Goal: Browse casually

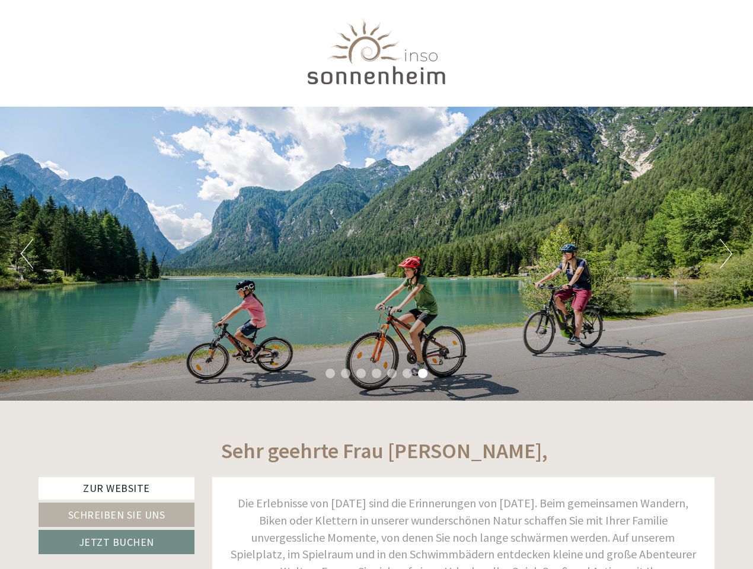
click at [376, 285] on div "Previous Next 1 2 3 4 5 6 7" at bounding box center [376, 254] width 753 height 294
click at [27, 254] on button "Previous" at bounding box center [27, 254] width 12 height 30
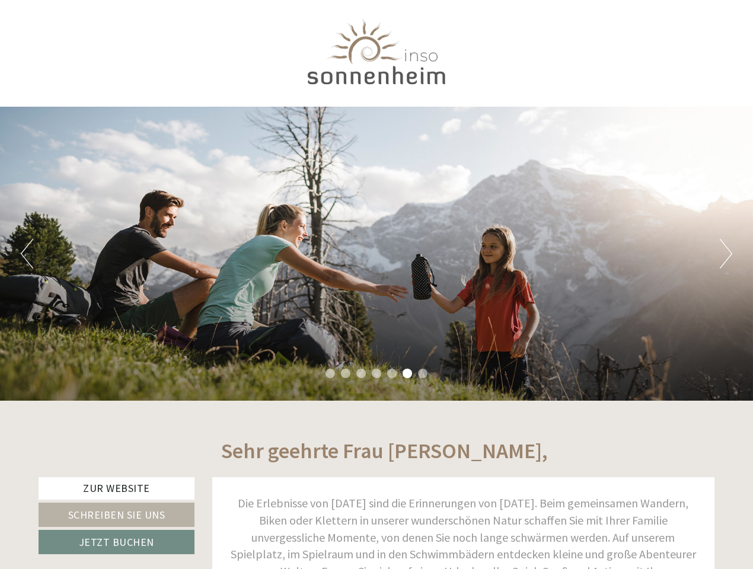
click at [376, 254] on div "Previous Next 1 2 3 4 5 6 7" at bounding box center [376, 254] width 753 height 294
click at [726, 254] on button "Next" at bounding box center [726, 254] width 12 height 30
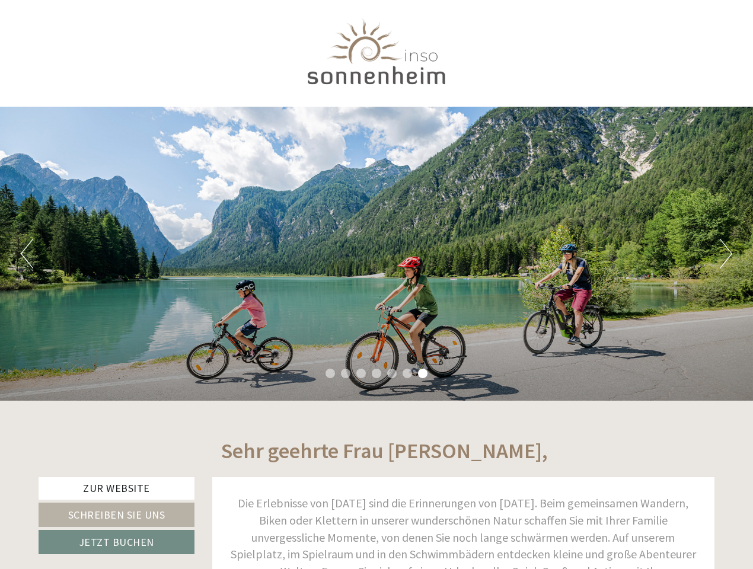
click at [330, 374] on li "1" at bounding box center [329, 373] width 9 height 9
click at [346, 374] on li "2" at bounding box center [345, 373] width 9 height 9
click at [361, 374] on li "3" at bounding box center [360, 373] width 9 height 9
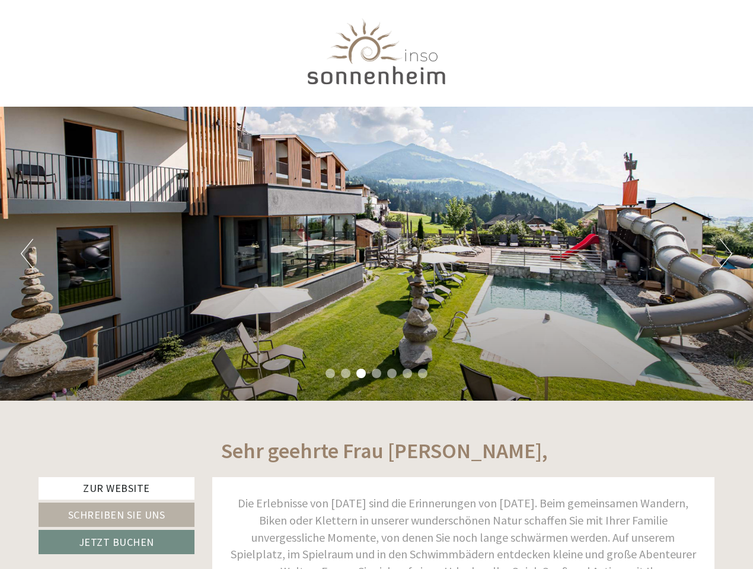
click at [376, 374] on li "4" at bounding box center [376, 373] width 9 height 9
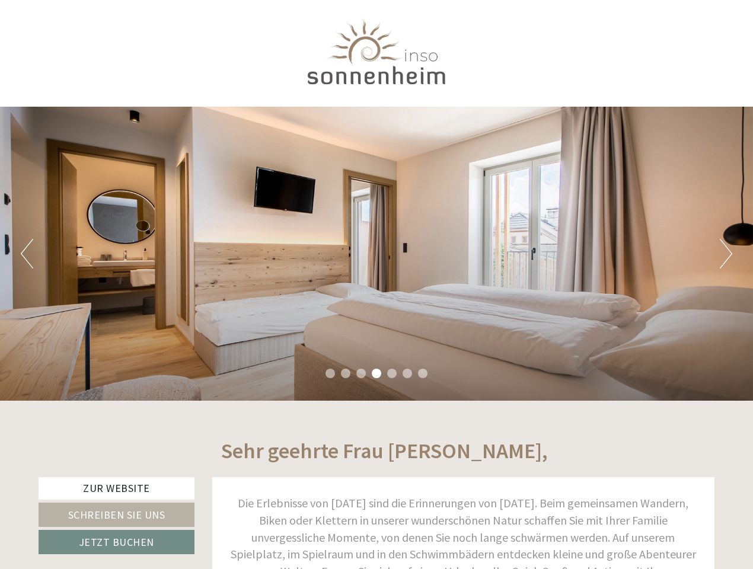
click at [392, 374] on li "5" at bounding box center [391, 373] width 9 height 9
